Goal: Task Accomplishment & Management: Manage account settings

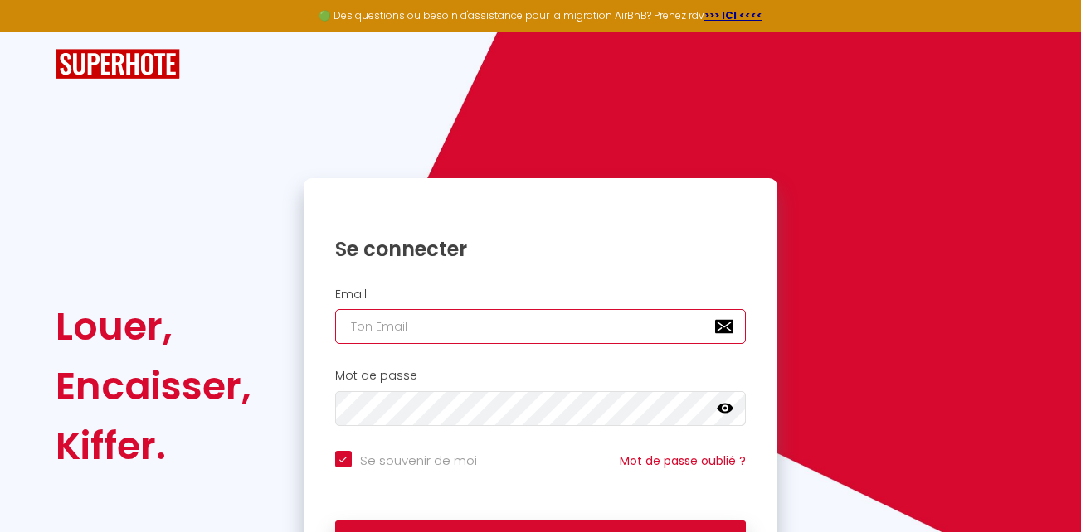
click at [539, 328] on input "email" at bounding box center [540, 326] width 411 height 35
type input "[EMAIL_ADDRESS][DOMAIN_NAME]"
checkbox input "true"
click at [551, 309] on input "[EMAIL_ADDRESS][DOMAIN_NAME]" at bounding box center [540, 326] width 411 height 35
type input "[EMAIL_ADDRESS][DOMAIN_NAME]"
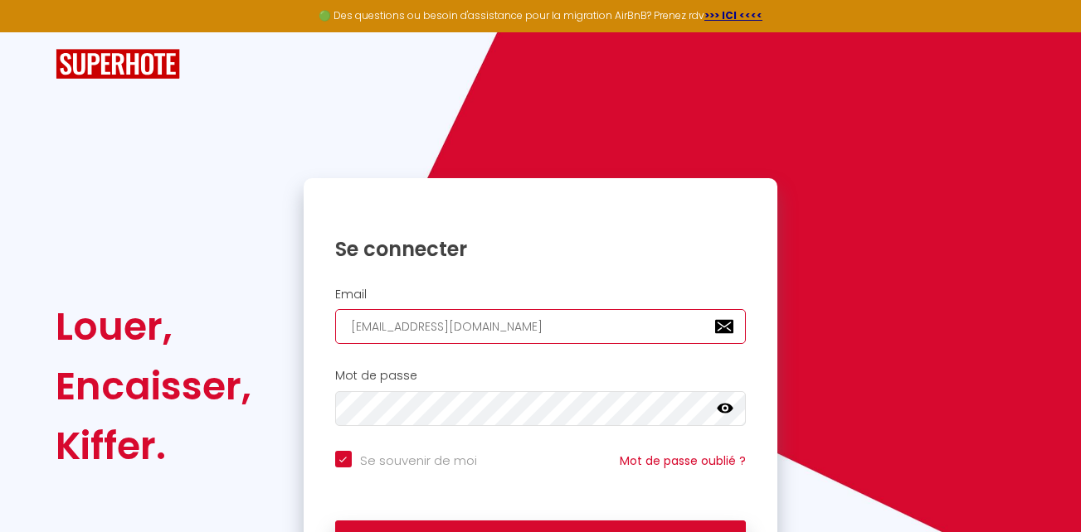
checkbox input "true"
type input "clairceline74@gmail.c"
checkbox input "true"
type input "[EMAIL_ADDRESS]."
checkbox input "true"
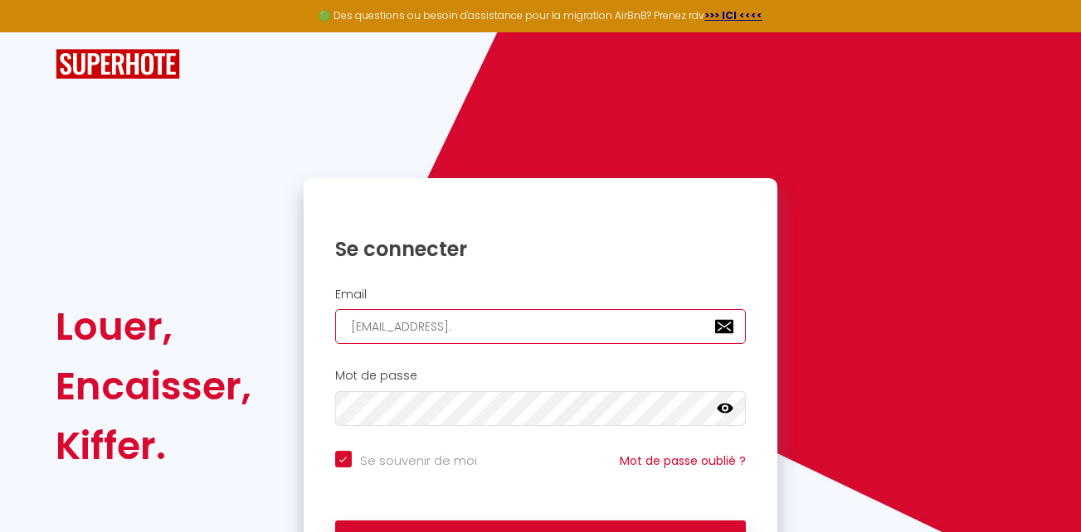
type input "[EMAIL_ADDRESS]"
checkbox input "true"
type input "clairceline74@gmai"
checkbox input "true"
type input "clairceline74@gma"
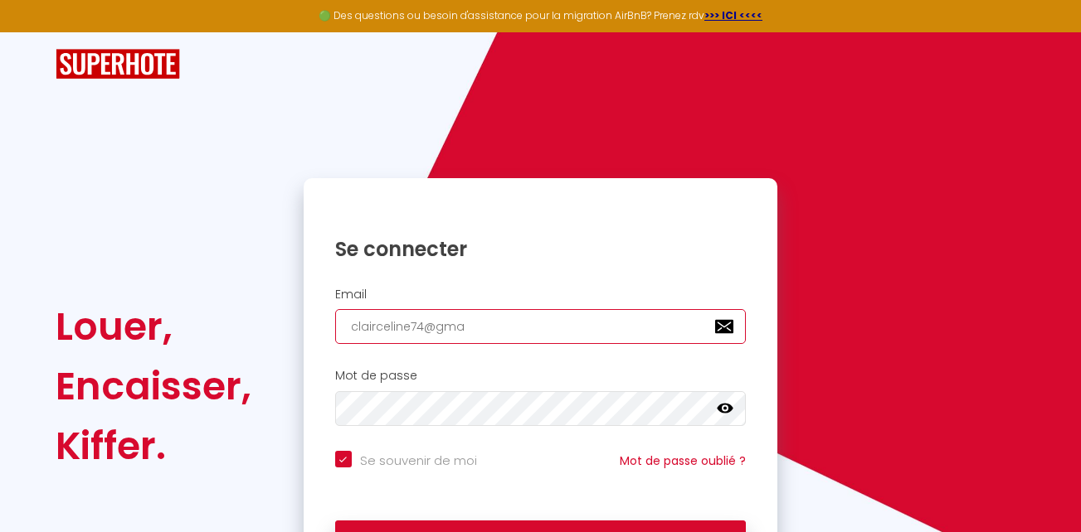
checkbox input "true"
type input "clairceline74@gm"
checkbox input "true"
type input "clairceline74@g"
checkbox input "true"
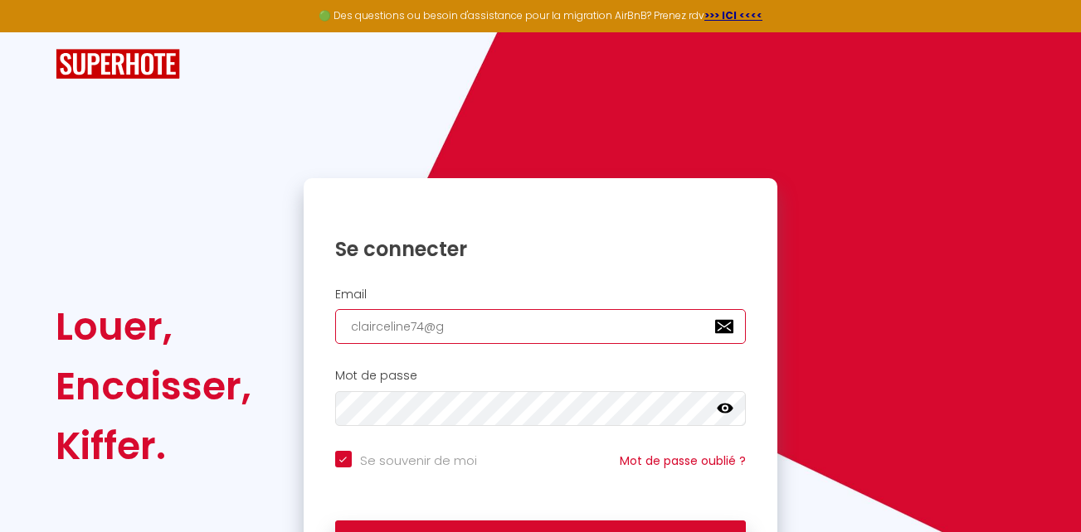
type input "clairceline74@"
checkbox input "true"
type input "clairceline74"
checkbox input "true"
type input "clairceline7"
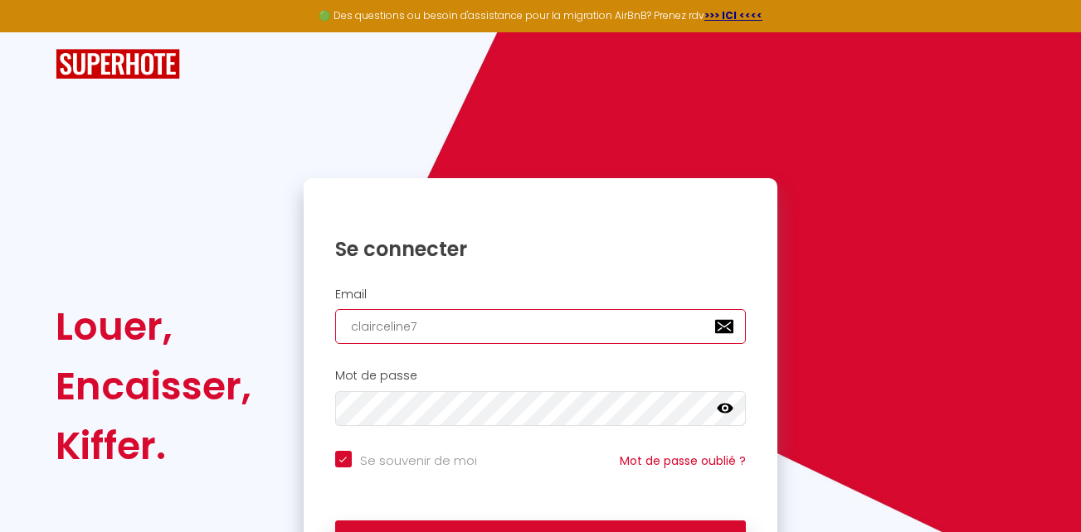
checkbox input "true"
type input "clairceline"
checkbox input "true"
type input "claircelin"
checkbox input "true"
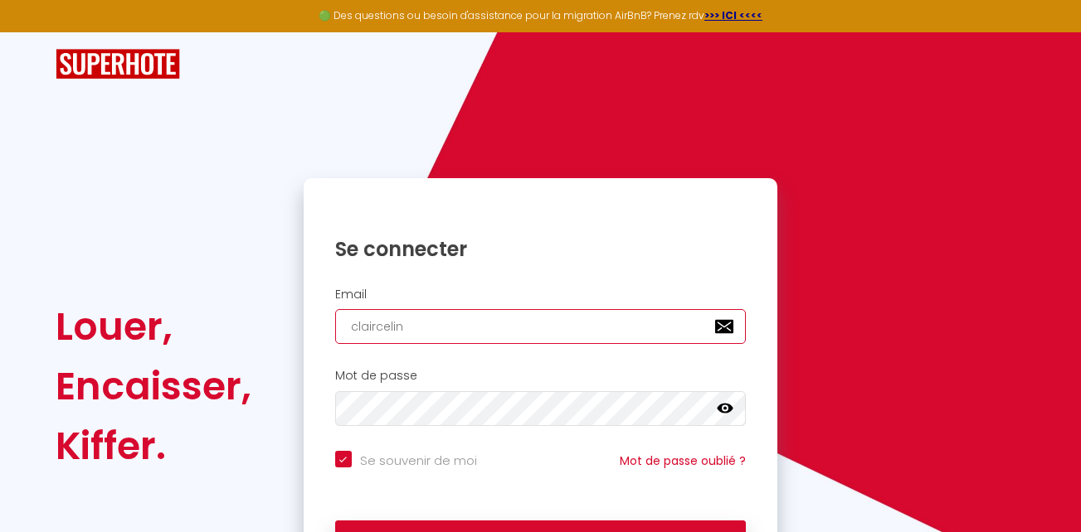
type input "clairceli"
checkbox input "true"
type input "claircel"
checkbox input "true"
type input "clairce"
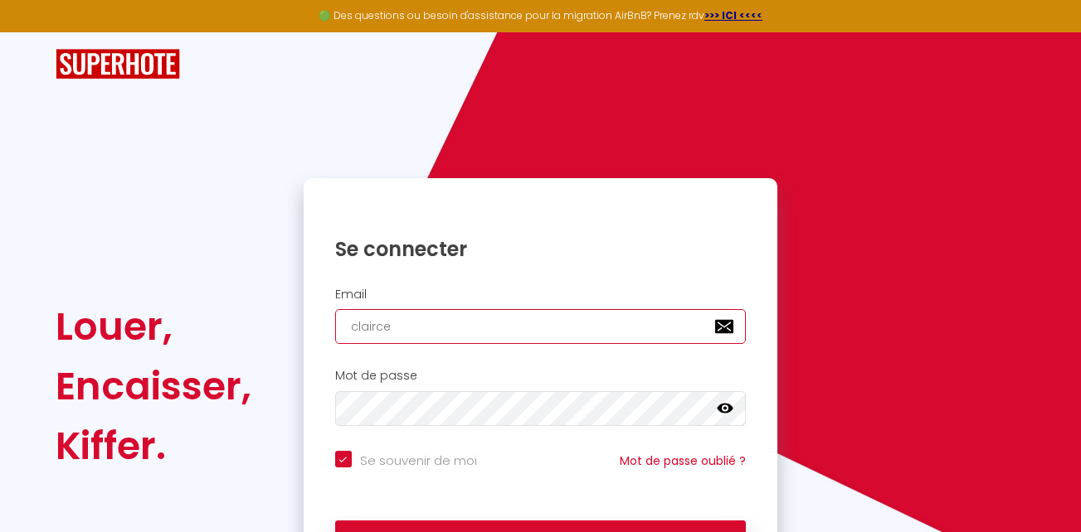
checkbox input "true"
type input "clairc"
checkbox input "true"
type input "clair"
checkbox input "true"
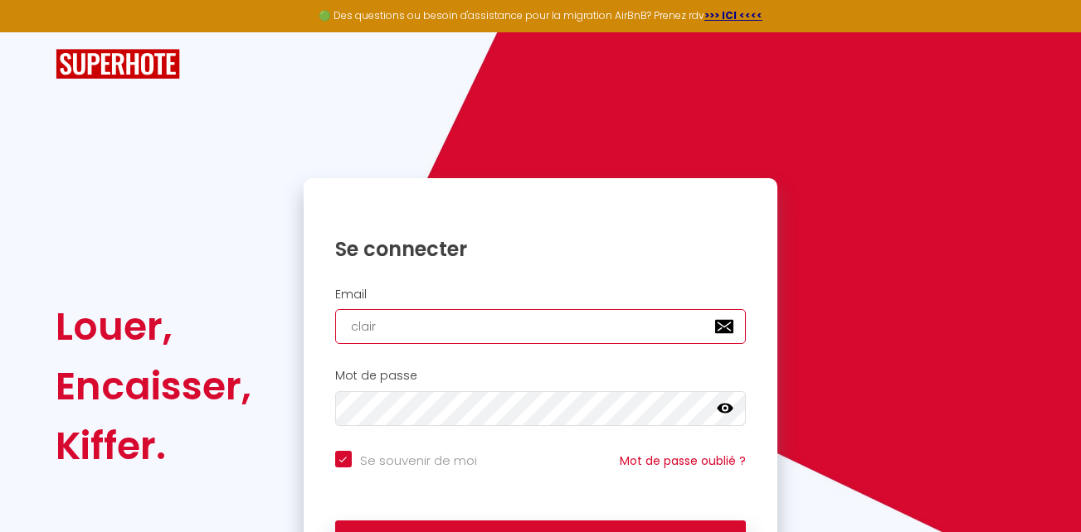
type input "clai"
checkbox input "true"
type input "cla"
checkbox input "true"
type input "cl"
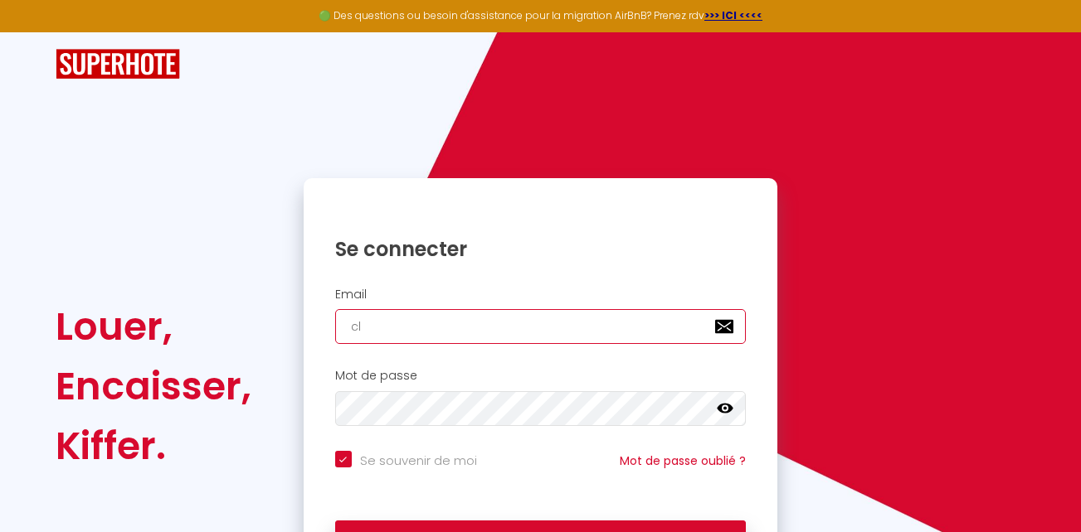
checkbox input "true"
type input "c"
checkbox input "true"
type input "C"
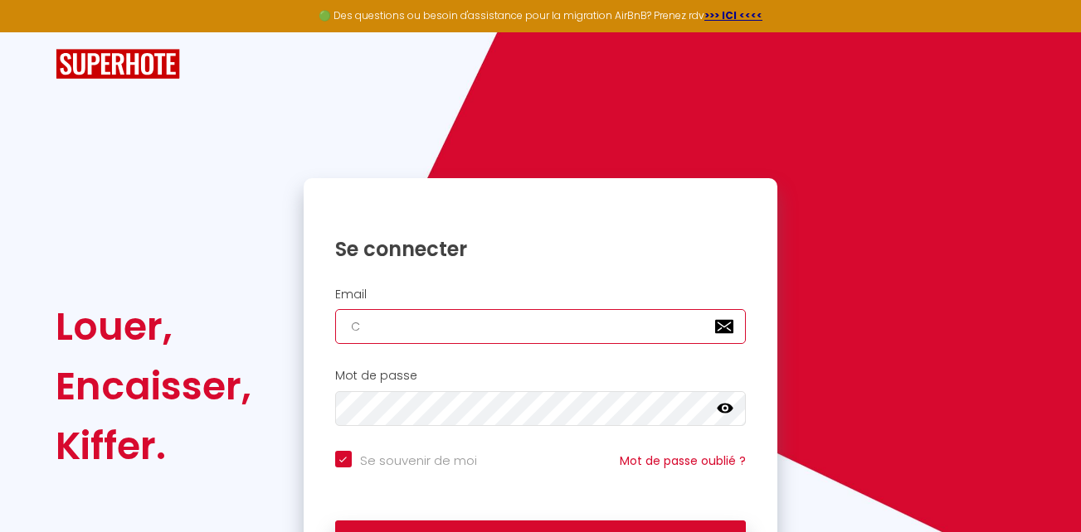
checkbox input "true"
type input "[EMAIL_ADDRESS][DOMAIN_NAME]"
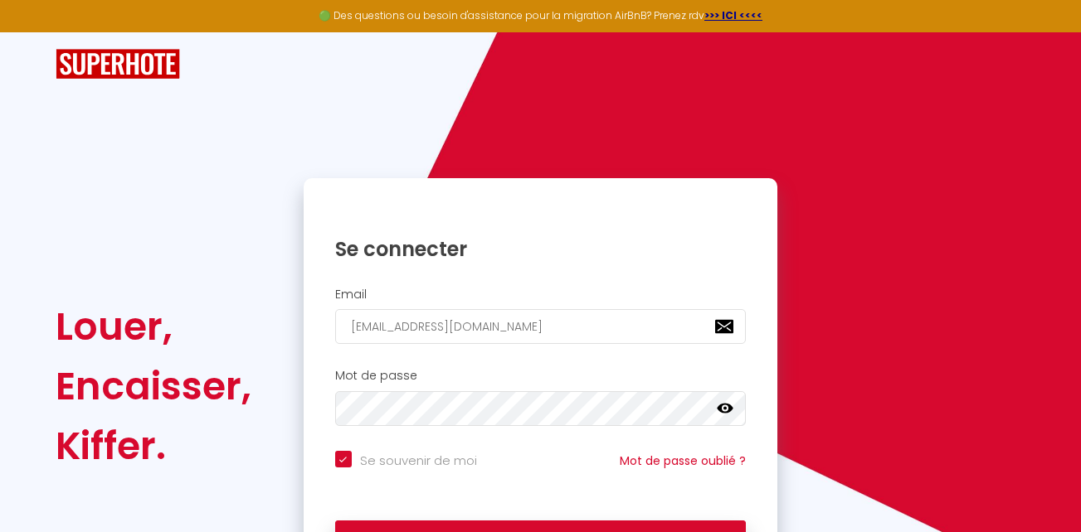
click at [724, 408] on icon at bounding box center [724, 409] width 17 height 10
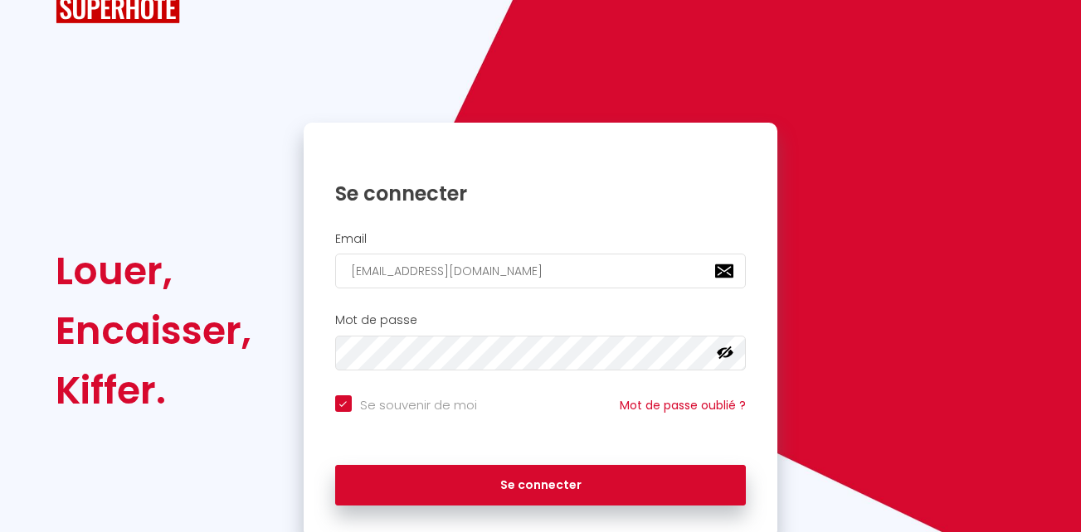
scroll to position [83, 0]
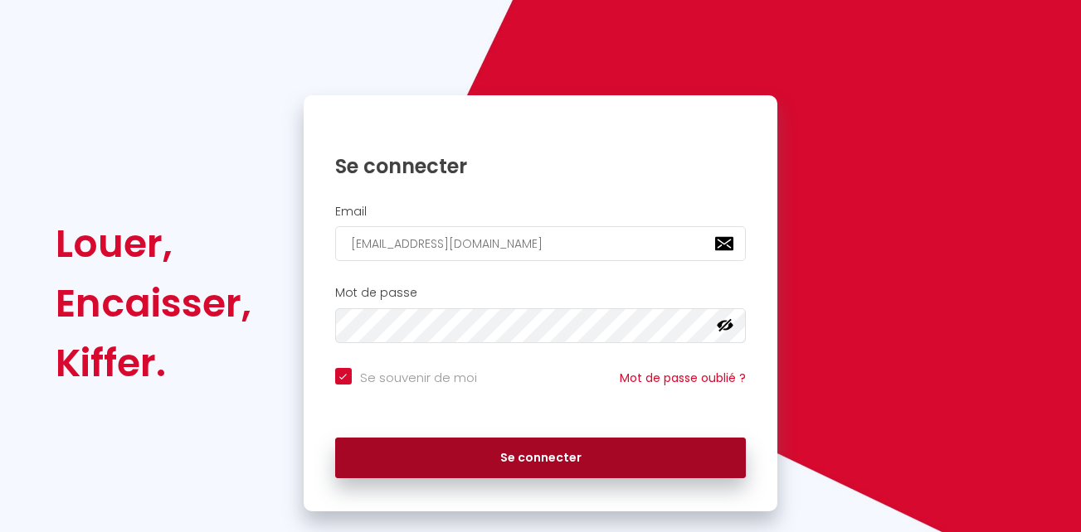
click at [633, 452] on button "Se connecter" at bounding box center [540, 458] width 411 height 41
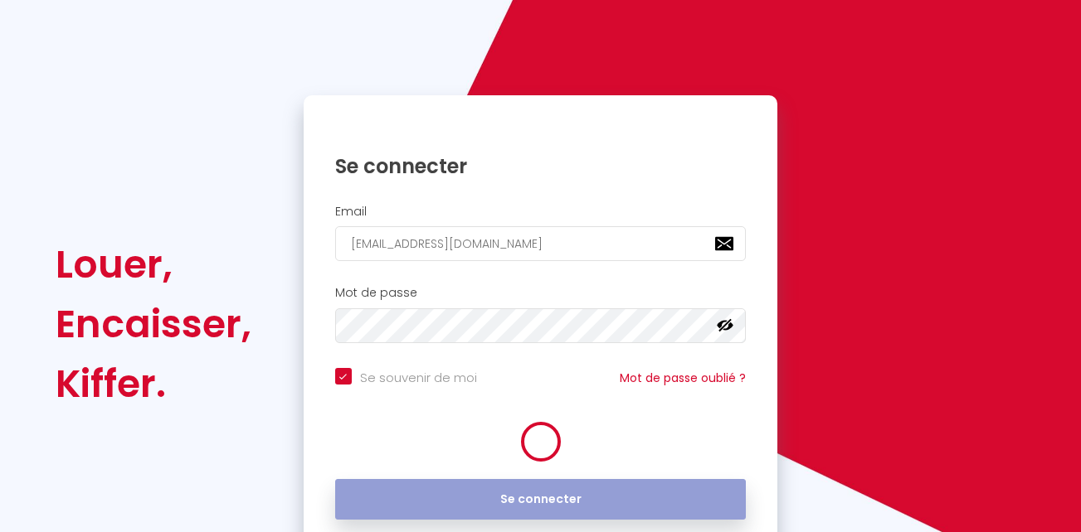
checkbox input "true"
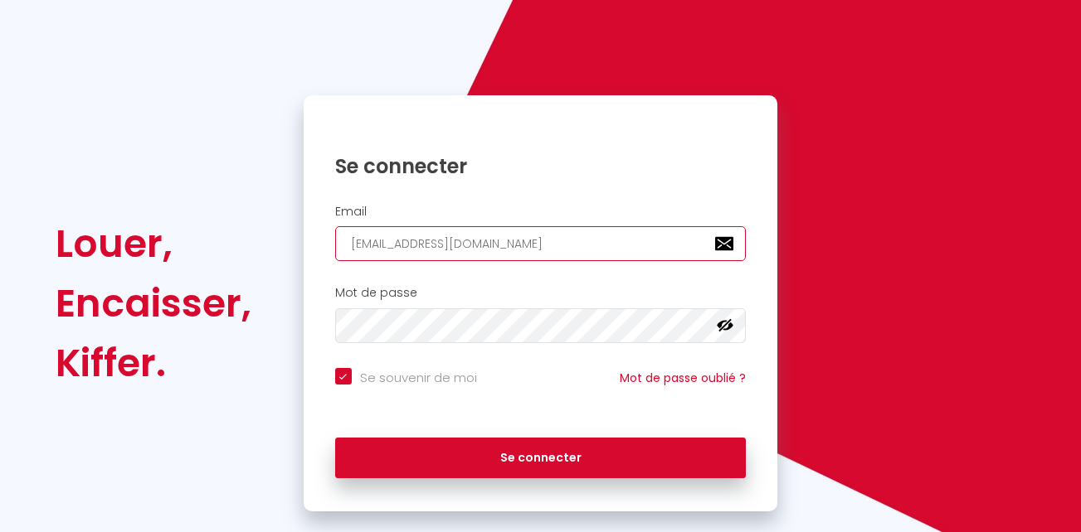
click at [571, 246] on input "[EMAIL_ADDRESS][DOMAIN_NAME]" at bounding box center [540, 243] width 411 height 35
type input "[EMAIL_ADDRESS][DOMAIN_NAME]"
checkbox input "true"
type input "clairaubergeonceline@gmail.c"
checkbox input "true"
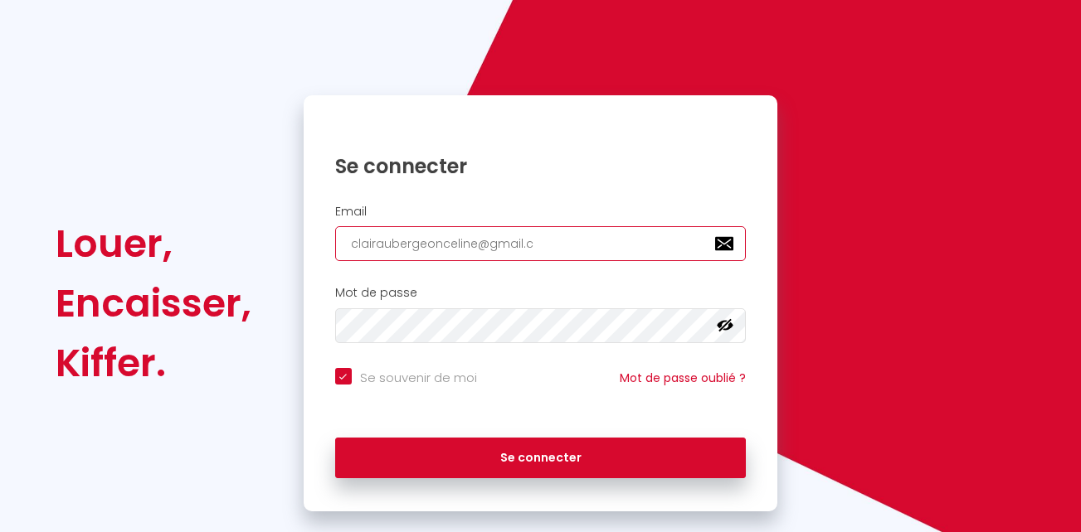
type input "[EMAIL_ADDRESS]."
checkbox input "true"
type input "[EMAIL_ADDRESS]"
checkbox input "true"
type input "clairaubergeonceline@gmai"
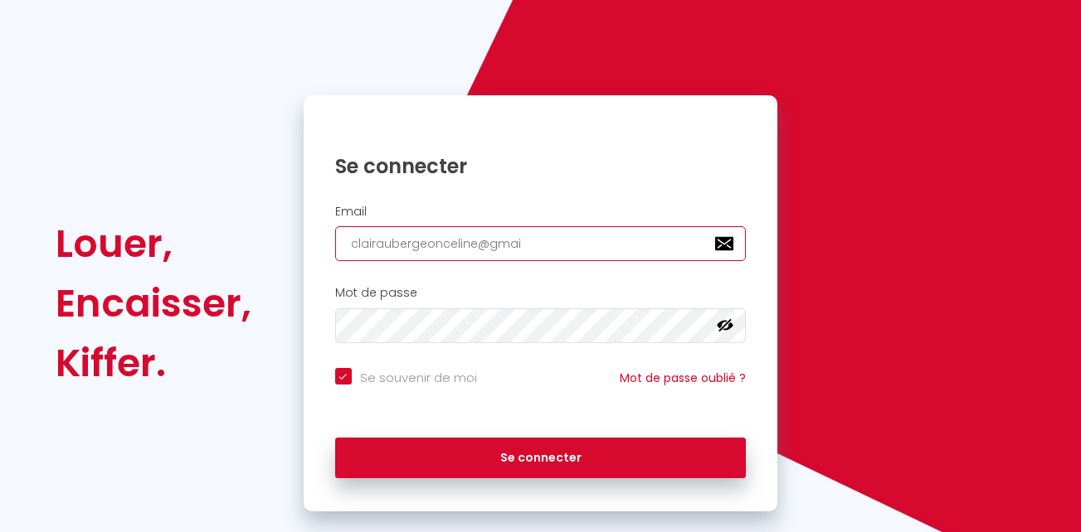
checkbox input "true"
type input "clairaubergeonceline@gma"
checkbox input "true"
type input "clairaubergeonceline@gm"
checkbox input "true"
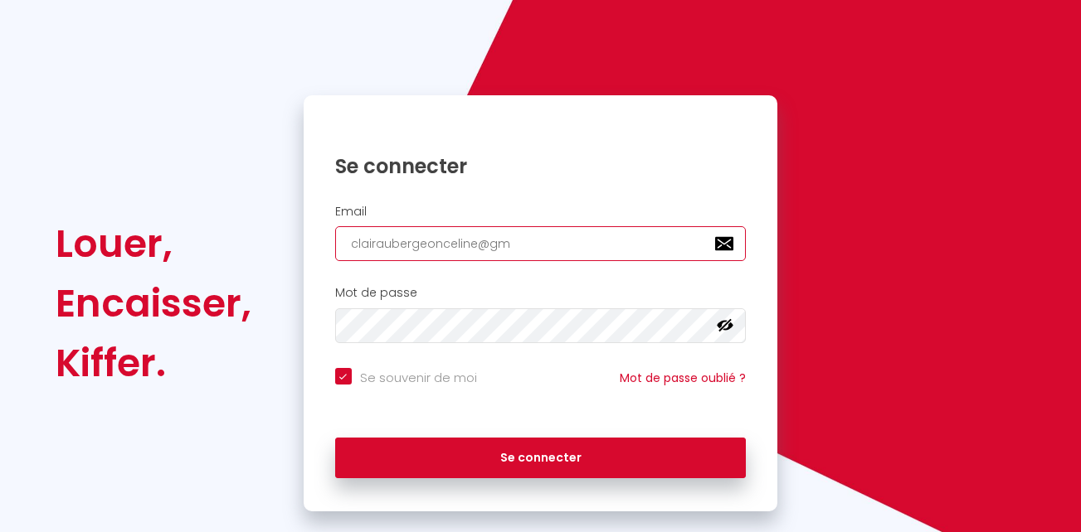
type input "clairaubergeonceline@g"
checkbox input "true"
type input "clairaubergeonceline@"
checkbox input "true"
type input "clairaubergeonceline"
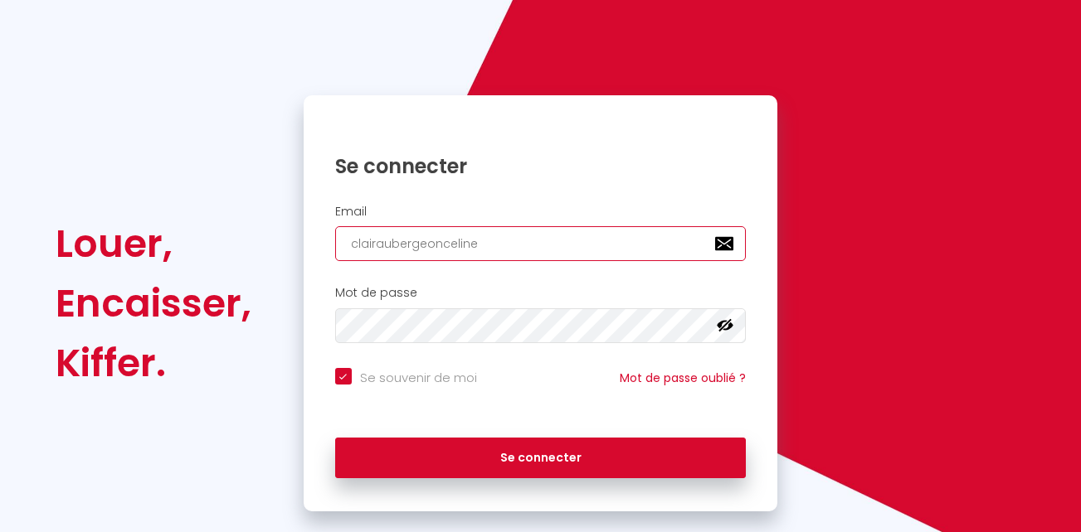
checkbox input "true"
type input "clairaubergeoncelin"
checkbox input "true"
type input "clairaubergeonceli"
checkbox input "true"
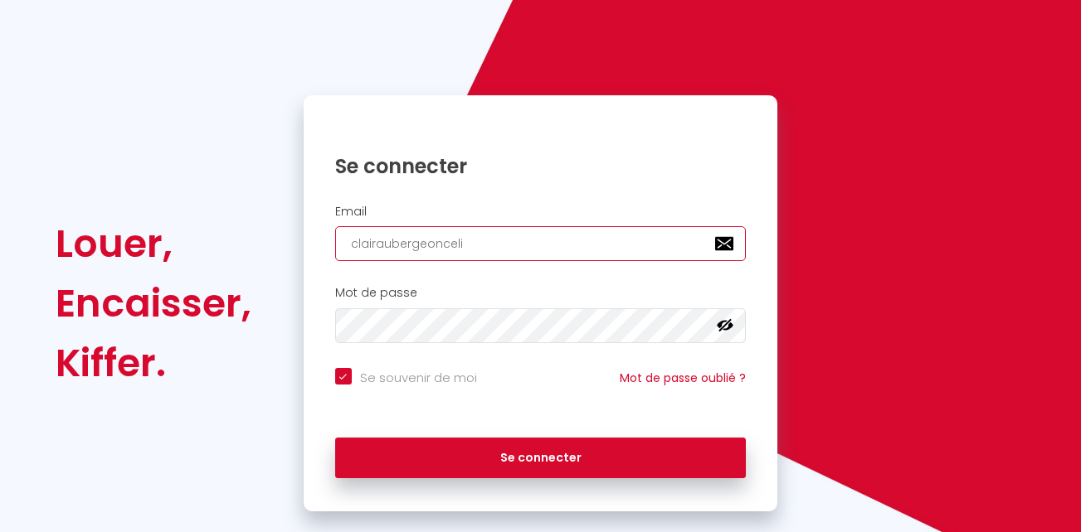
type input "clairaubergeoncel"
checkbox input "true"
type input "clairaubergeonce"
checkbox input "true"
type input "clairaubergeonc"
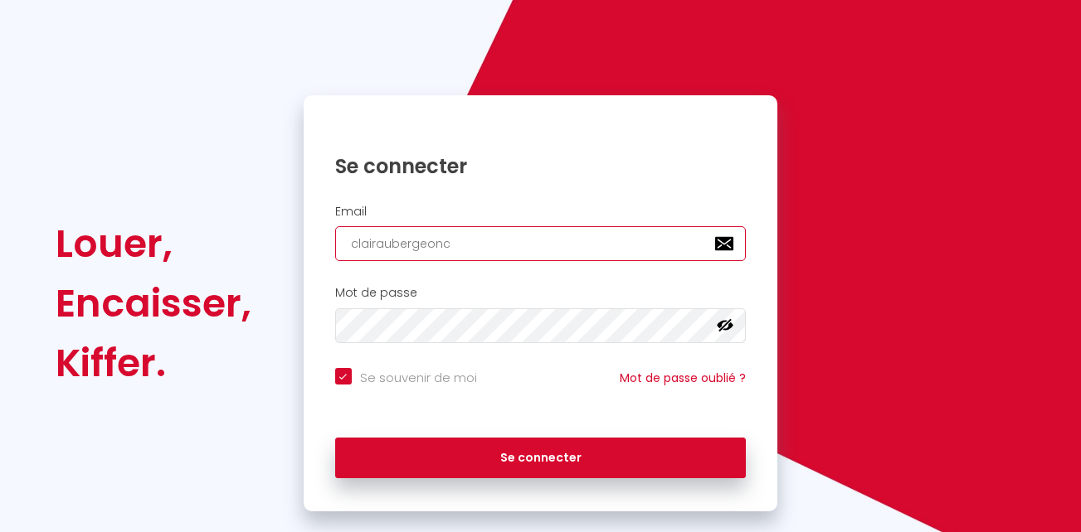
checkbox input "true"
type input "clairaubergeon"
checkbox input "true"
type input "clairaubergeo"
checkbox input "true"
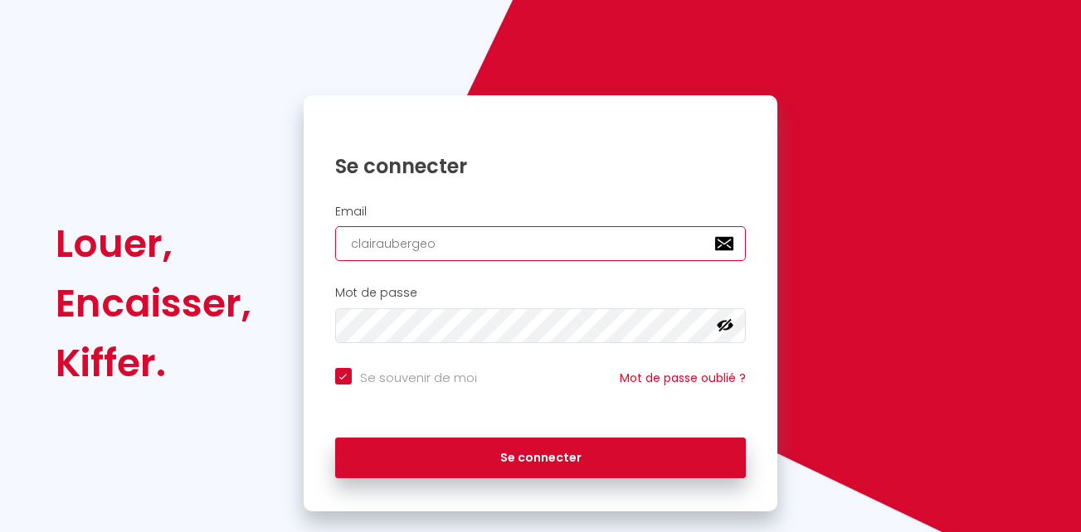
type input "clairauberge"
checkbox input "true"
type input "clairauberg"
checkbox input "true"
type input "clairauber"
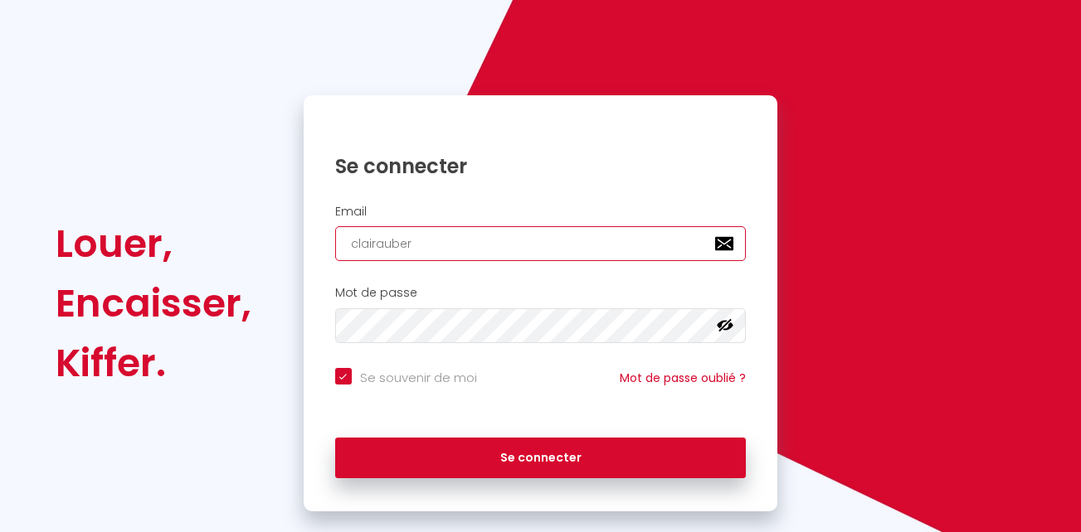
checkbox input "true"
type input "clairaube"
checkbox input "true"
type input "clairaub"
checkbox input "true"
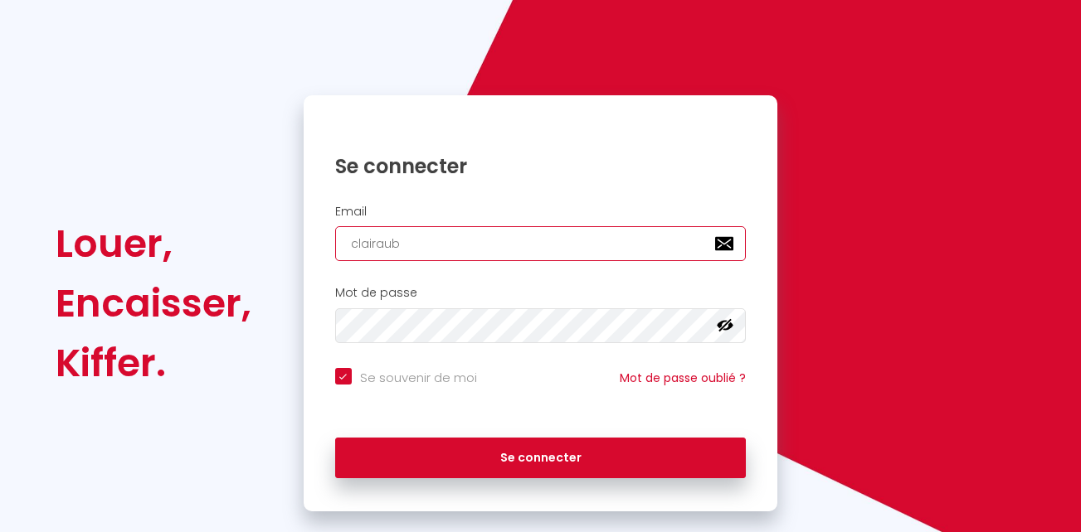
type input "clairau"
checkbox input "true"
type input "[PERSON_NAME]"
checkbox input "true"
type input "clair"
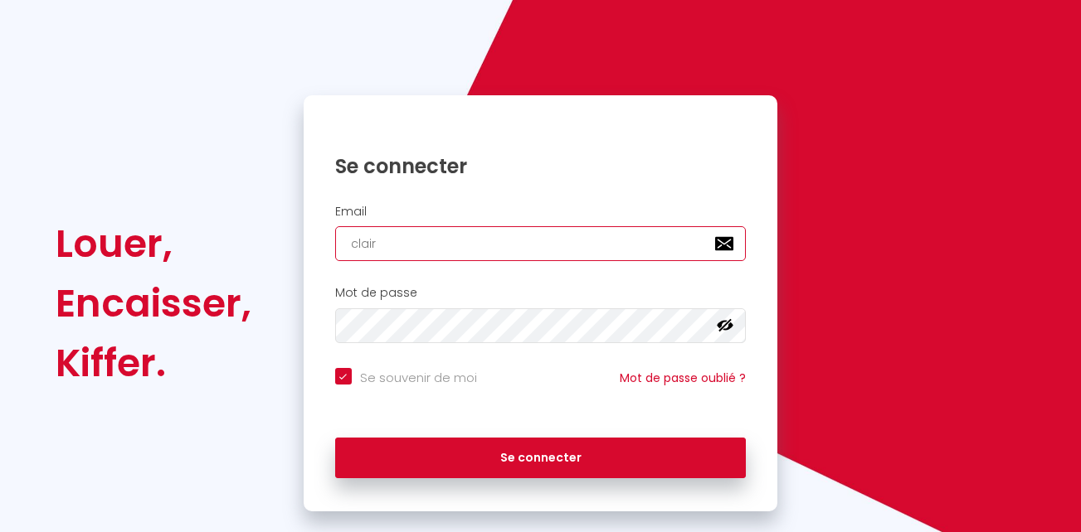
checkbox input "true"
type input "clai"
checkbox input "true"
type input "cla"
checkbox input "true"
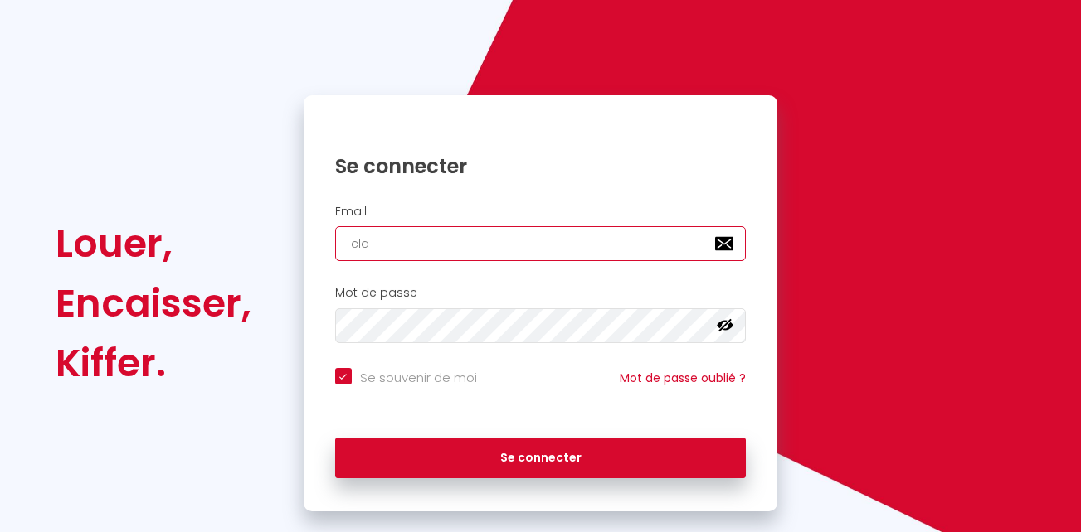
type input "cl"
checkbox input "true"
type input "c"
checkbox input "true"
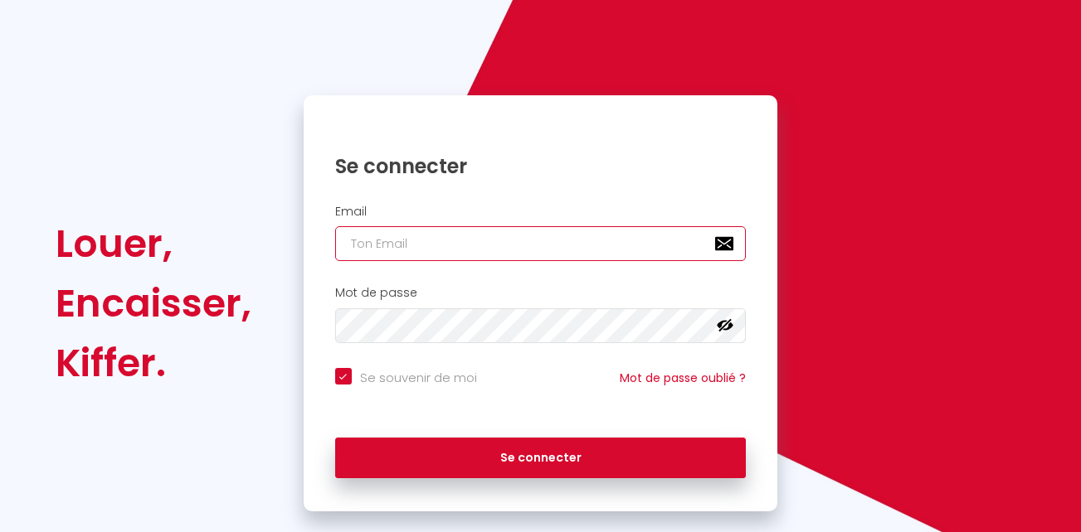
type input "C"
checkbox input "true"
type input "[EMAIL_ADDRESS][DOMAIN_NAME]"
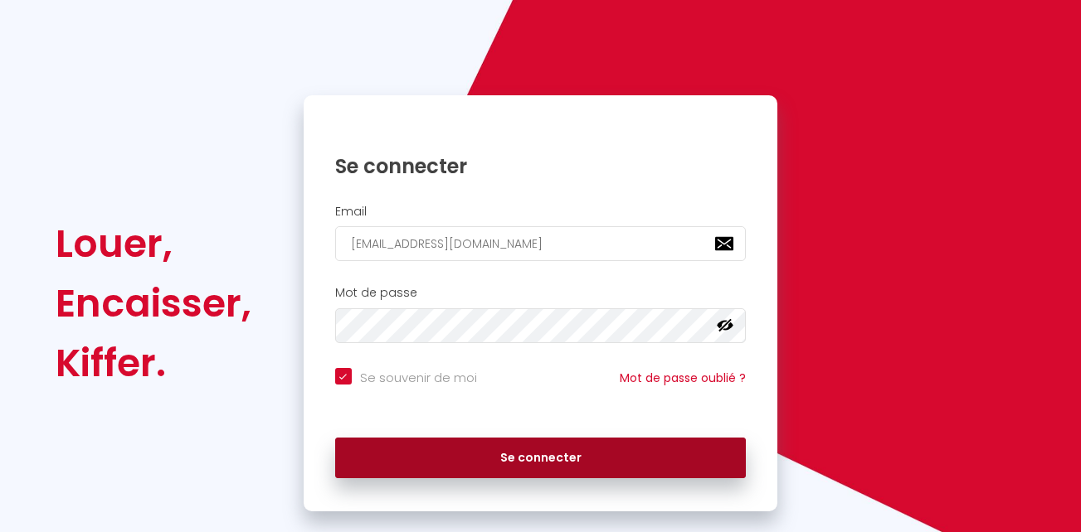
click at [484, 452] on button "Se connecter" at bounding box center [540, 458] width 411 height 41
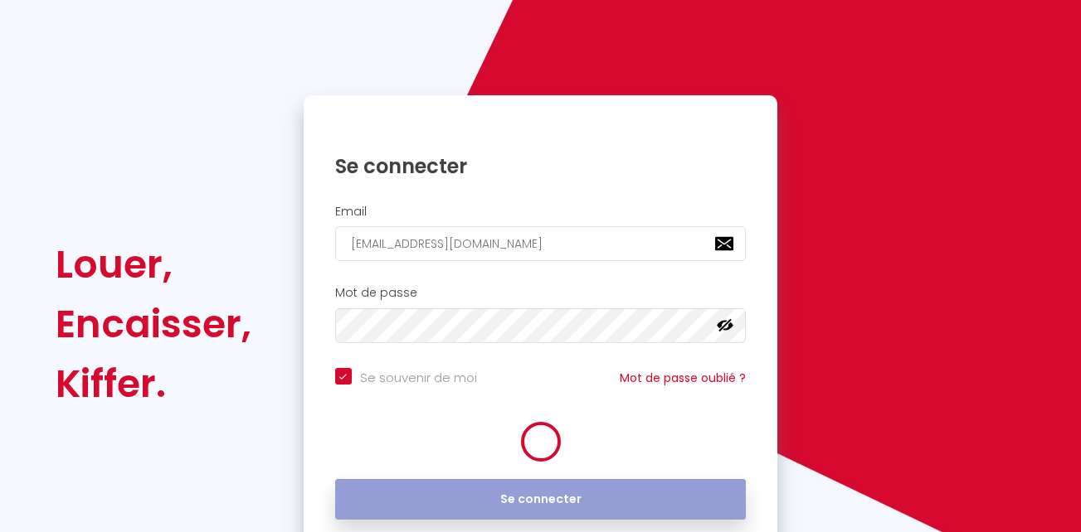
checkbox input "true"
